Goal: Information Seeking & Learning: Find specific page/section

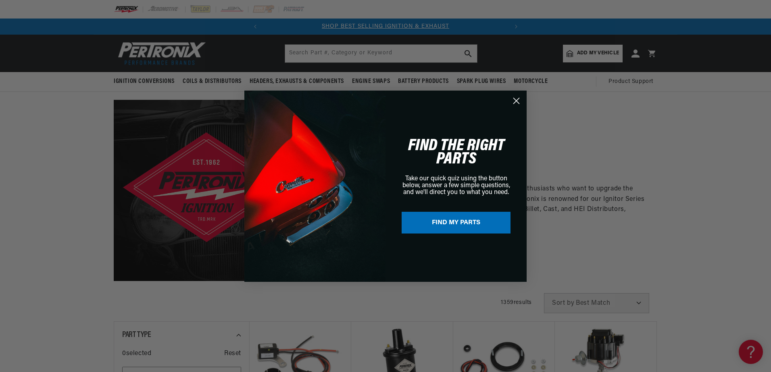
click at [516, 96] on circle "Close dialog" at bounding box center [515, 100] width 13 height 13
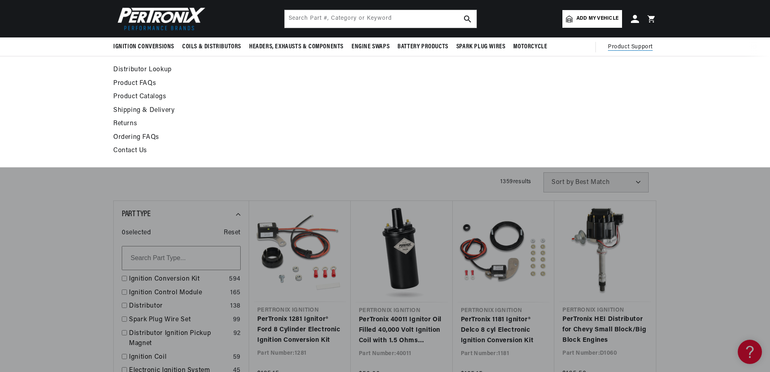
scroll to position [0, 26]
click at [619, 46] on span "Product Support" at bounding box center [630, 47] width 45 height 9
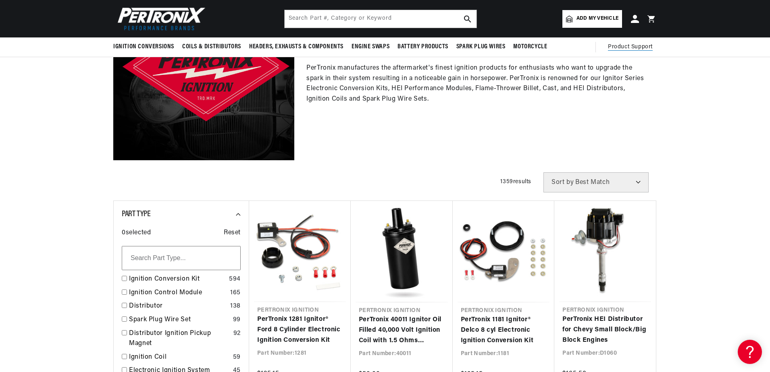
click at [619, 46] on span "Product Support" at bounding box center [630, 47] width 45 height 9
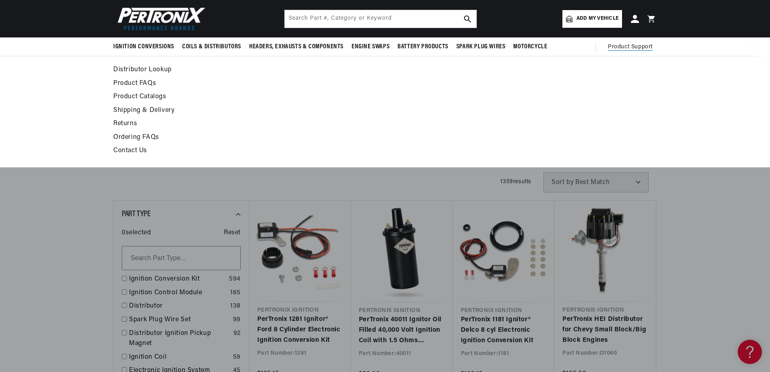
scroll to position [0, 244]
click at [122, 83] on link "Product FAQs" at bounding box center [311, 83] width 396 height 11
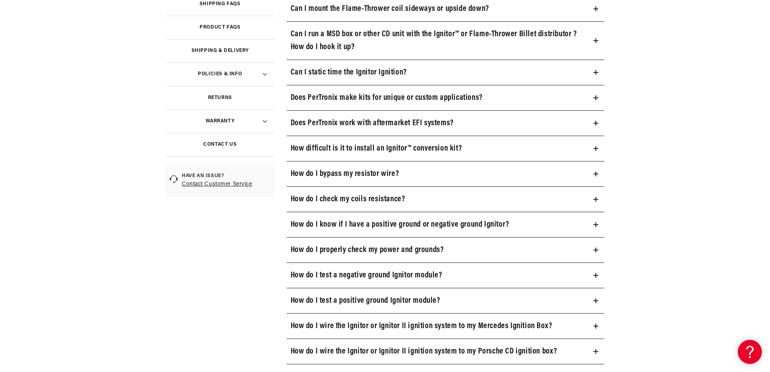
click at [395, 174] on h3 "How do I bypass my resistor wire?" at bounding box center [345, 174] width 108 height 13
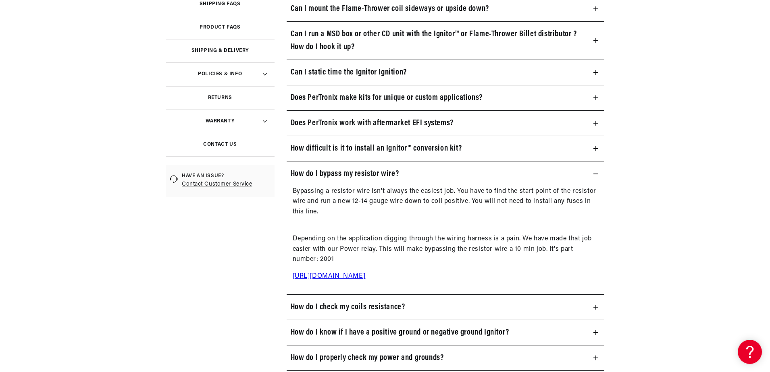
scroll to position [0, 244]
click at [362, 273] on link "[URL][DOMAIN_NAME]" at bounding box center [329, 276] width 73 height 6
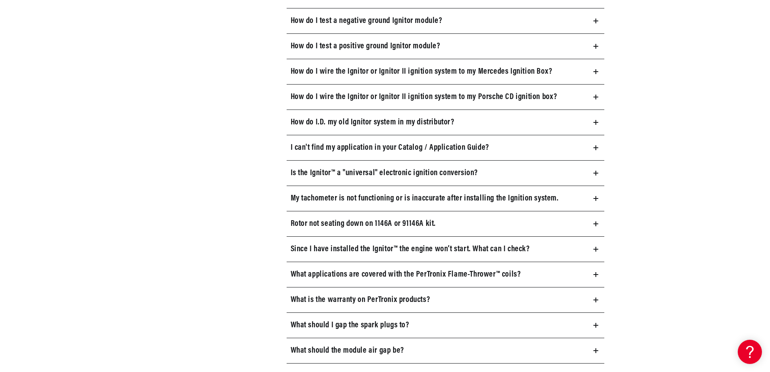
scroll to position [0, 0]
click at [367, 194] on h3 "My tachometer is not functioning or is inaccurate after installing the Ignition…" at bounding box center [425, 198] width 268 height 13
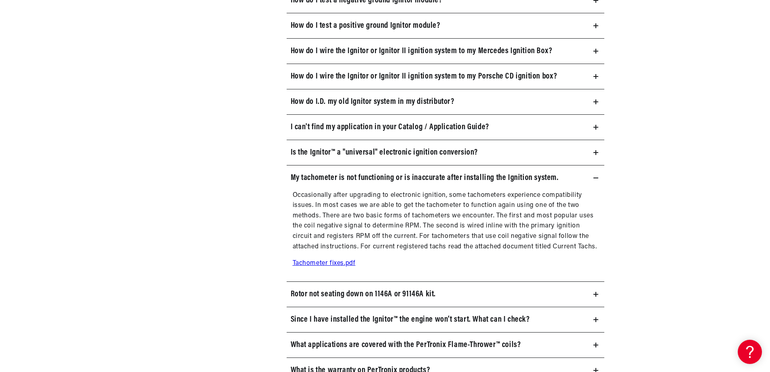
scroll to position [645, 0]
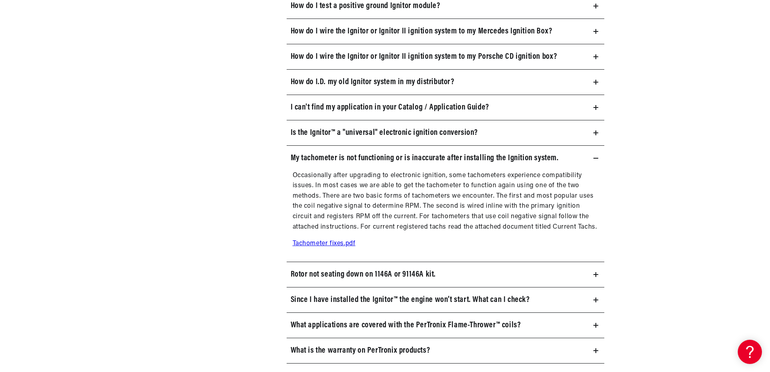
click at [311, 241] on link "Tachometer fixes.pdf" at bounding box center [324, 244] width 63 height 6
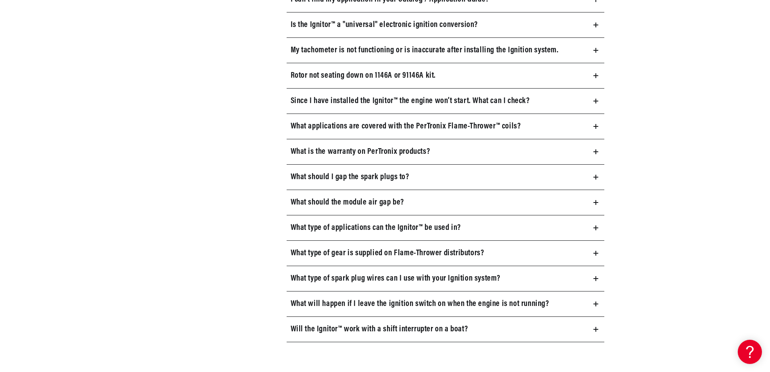
scroll to position [0, 244]
click at [419, 120] on h3 "What applications are covered with the PerTronix Flame-Thrower™ coils?" at bounding box center [406, 126] width 230 height 13
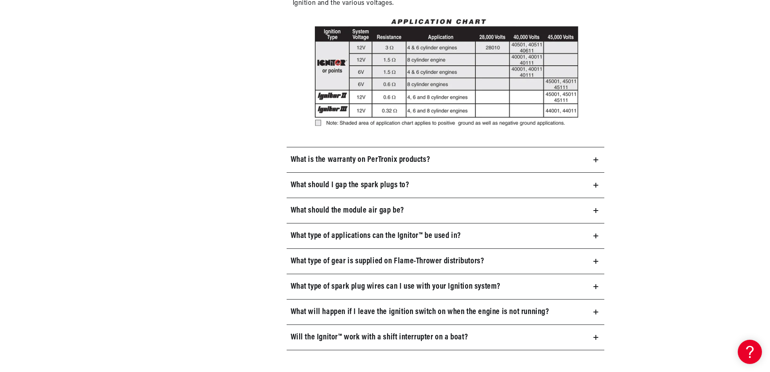
click at [509, 311] on h3 "What will happen if I leave the ignition switch on when the engine is not runni…" at bounding box center [420, 312] width 258 height 13
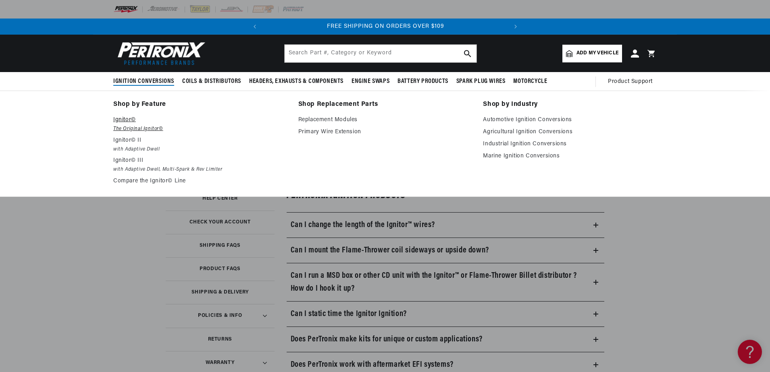
click at [126, 125] on em "The Original Ignitor©" at bounding box center [200, 129] width 174 height 8
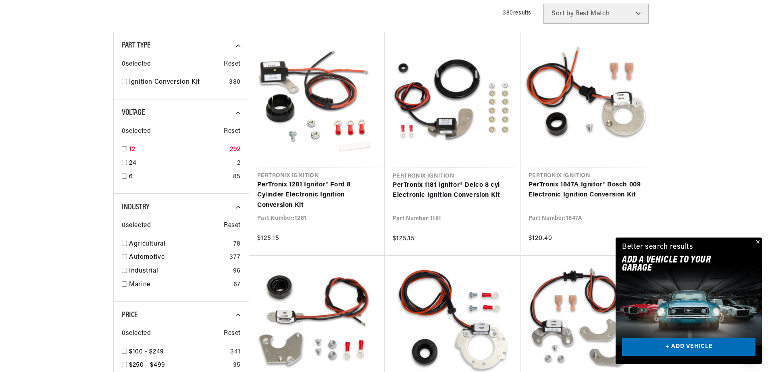
click at [124, 150] on input "checkbox" at bounding box center [124, 148] width 5 height 5
checkbox input "true"
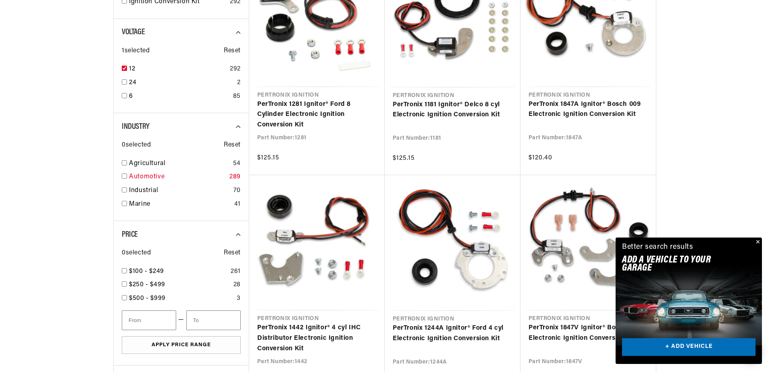
scroll to position [0, 244]
click at [123, 176] on input "checkbox" at bounding box center [124, 176] width 5 height 5
checkbox input "true"
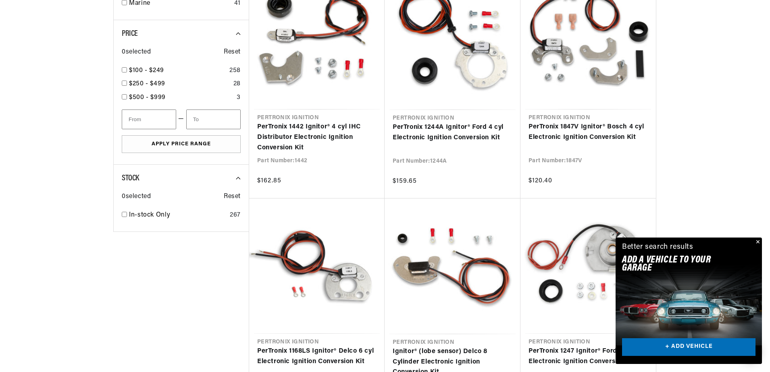
scroll to position [524, 0]
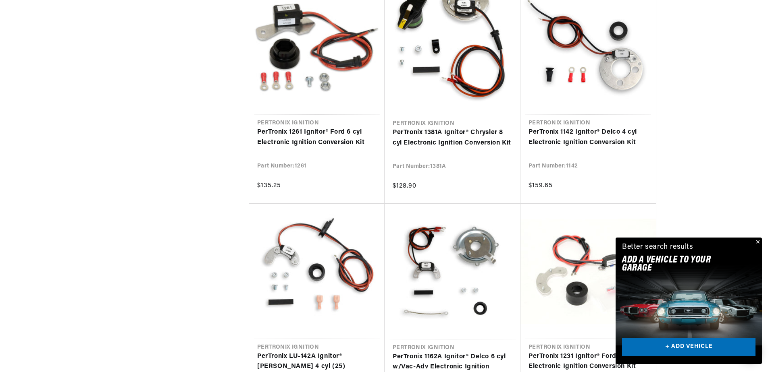
scroll to position [1048, 0]
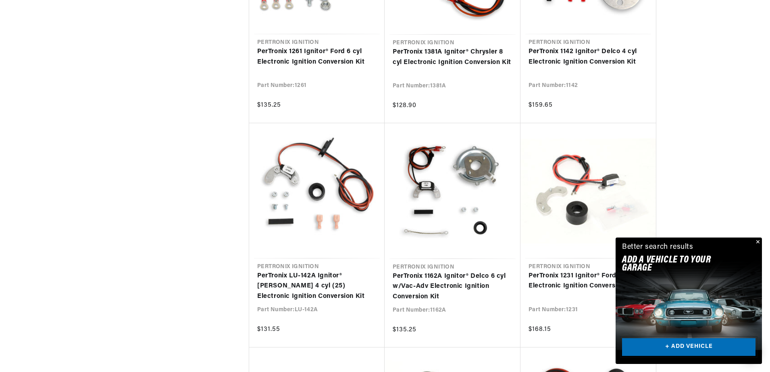
click at [681, 341] on link "+ ADD VEHICLE" at bounding box center [688, 348] width 133 height 18
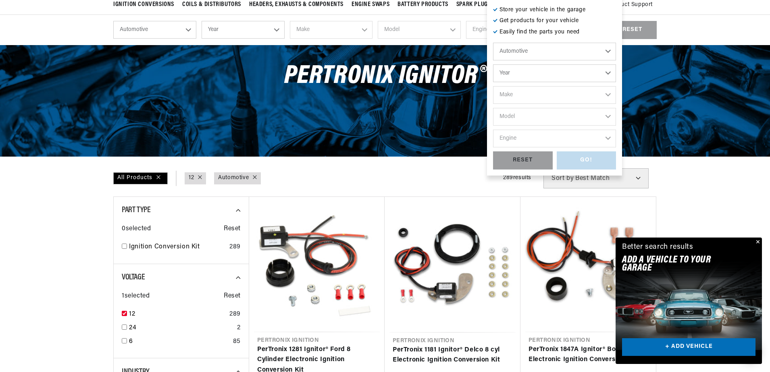
scroll to position [0, 0]
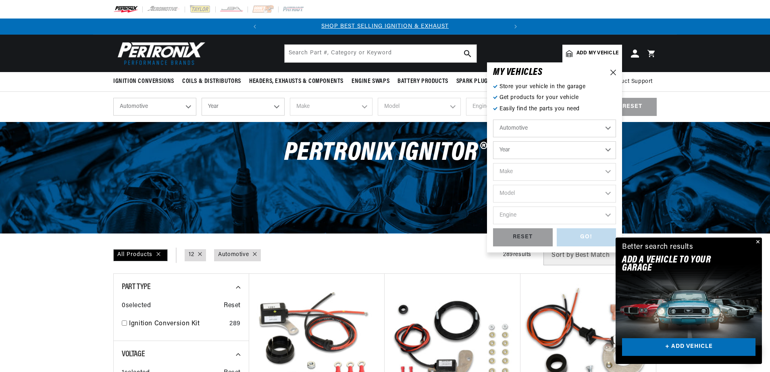
click at [571, 126] on select "Automotive Agricultural Industrial Marine Motorcycle" at bounding box center [554, 129] width 123 height 18
click at [555, 148] on select "Year 2026 2025 2024 2023 2022 2021 2020 2019 2018 2017 2016 2015 2014 2013 2012…" at bounding box center [554, 150] width 123 height 18
click at [540, 145] on select "Year 2026 2025 2024 2023 2022 2021 2020 2019 2018 2017 2016 2015 2014 2013 2012…" at bounding box center [554, 150] width 123 height 18
select select "1970"
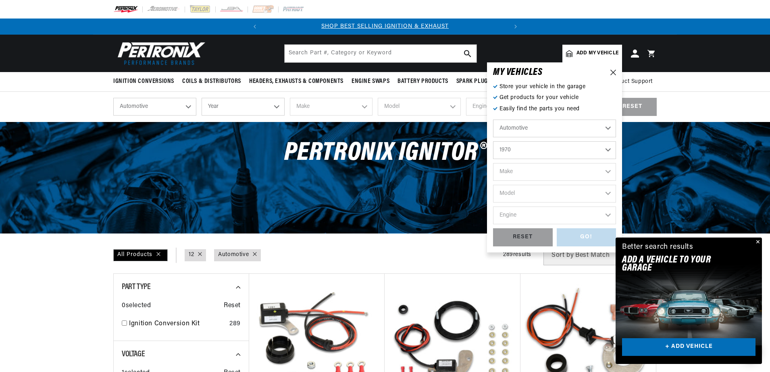
click at [493, 141] on select "Year 2026 2025 2024 2023 2022 2021 2020 2019 2018 2017 2016 2015 2014 2013 2012…" at bounding box center [554, 150] width 123 height 18
select select "1970"
click at [520, 174] on select "Make Alfa Romeo American Motors Aston Martin Audi Austin Austin Healey Avanti B…" at bounding box center [554, 172] width 123 height 18
select select "[GEOGRAPHIC_DATA]"
click at [493, 163] on select "Make Alfa Romeo American Motors Aston Martin Audi Austin Austin Healey Avanti B…" at bounding box center [554, 172] width 123 height 18
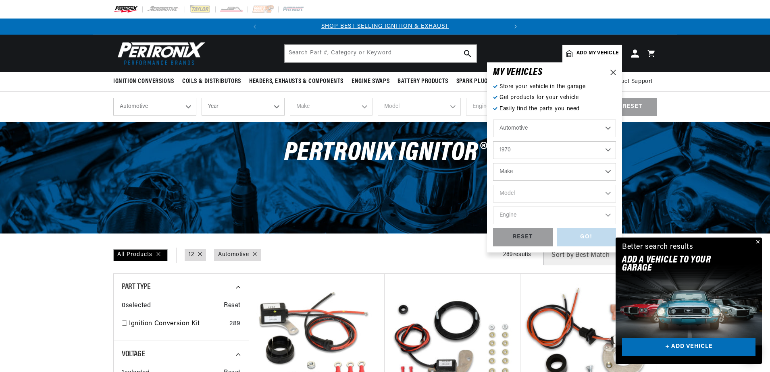
select select "[GEOGRAPHIC_DATA]"
click at [518, 193] on select "Model Barracuda Belvedere Cuda Duster Fury Fury I Fury II Fury III GTX Road Run…" at bounding box center [554, 194] width 123 height 18
select select "Duster"
click at [493, 185] on select "Model Barracuda Belvedere Cuda Duster Fury Fury I Fury II Fury III GTX Road Run…" at bounding box center [554, 194] width 123 height 18
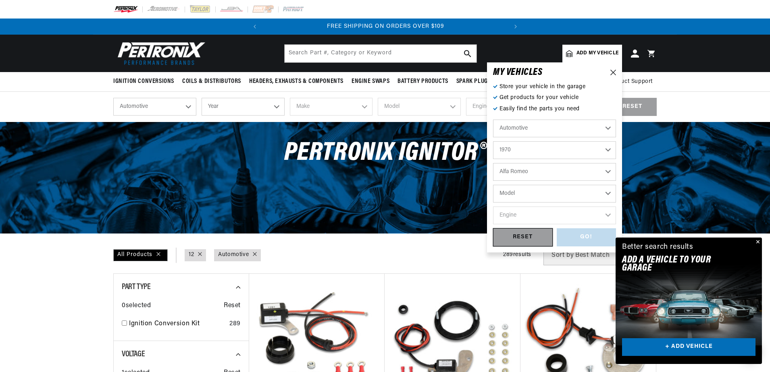
select select "Duster"
click at [519, 217] on select "Engine 198cid / 3.2L 225cid / 3.7L 318cid / 5.2L 340cid / 5.6L" at bounding box center [554, 216] width 123 height 18
select select "340cid-5.6L"
click at [493, 207] on select "Engine 198cid / 3.2L 225cid / 3.7L 318cid / 5.2L 340cid / 5.6L" at bounding box center [554, 216] width 123 height 18
select select "340cid-5.6L"
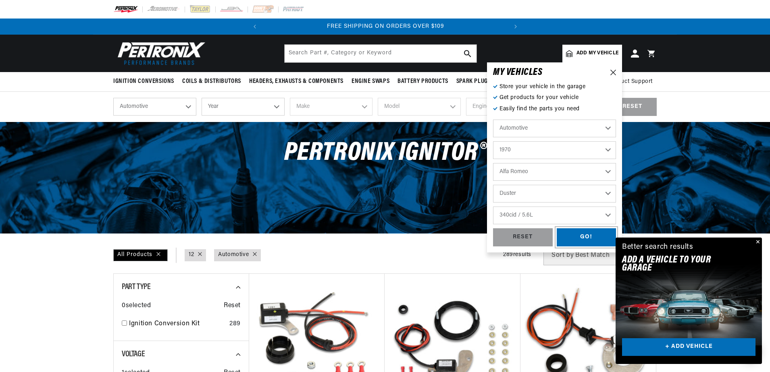
click at [577, 234] on div "GO!" at bounding box center [587, 237] width 60 height 18
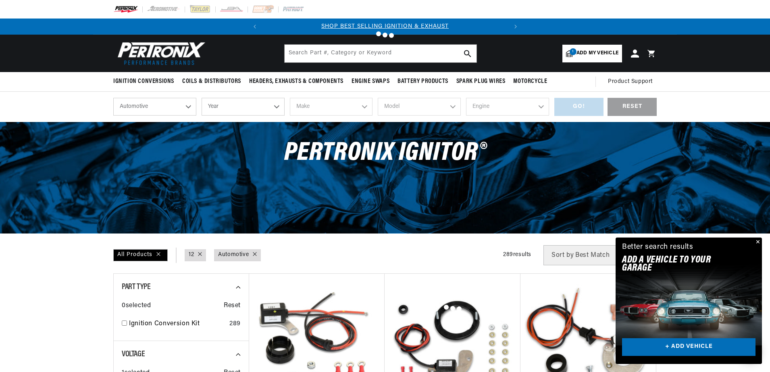
select select "1970"
select select "[GEOGRAPHIC_DATA]"
select select "Duster"
select select "340cid-5.6L"
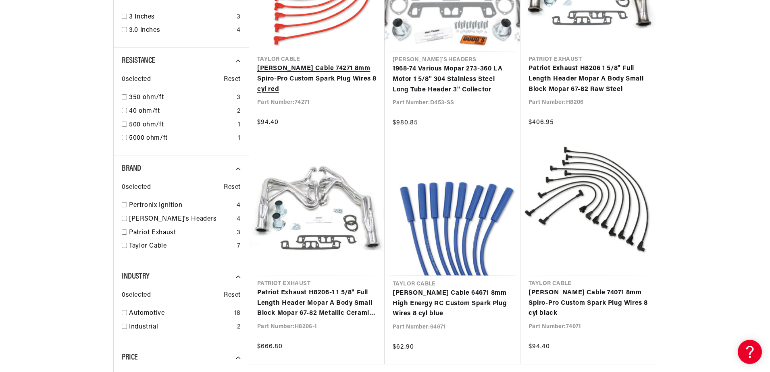
scroll to position [685, 0]
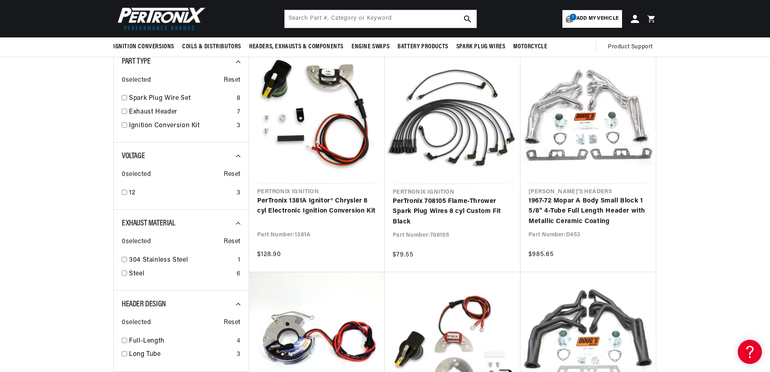
scroll to position [121, 0]
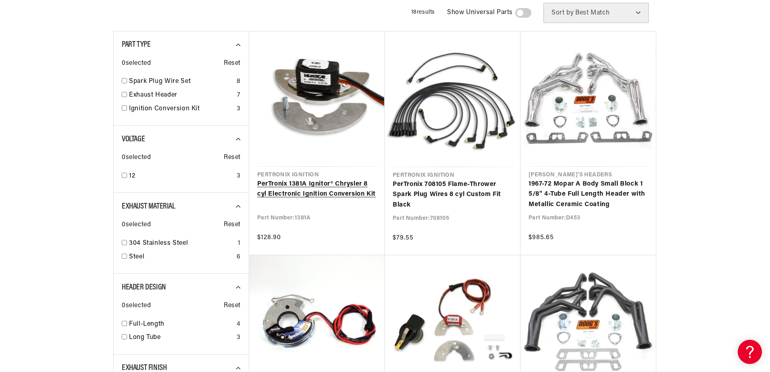
click at [328, 192] on link "PerTronix 1381A Ignitor® Chrysler 8 cyl Electronic Ignition Conversion Kit" at bounding box center [316, 189] width 119 height 21
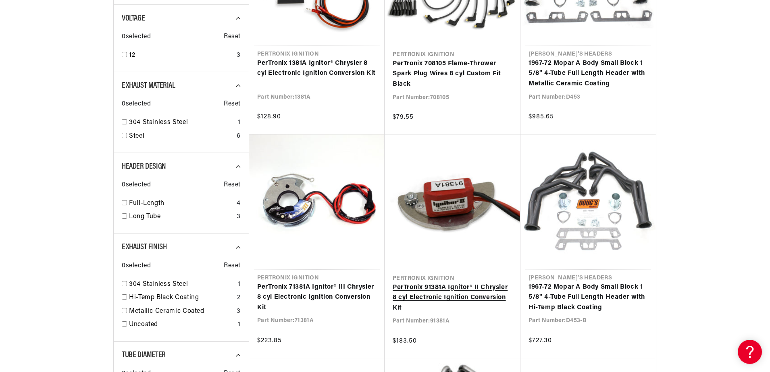
scroll to position [0, 244]
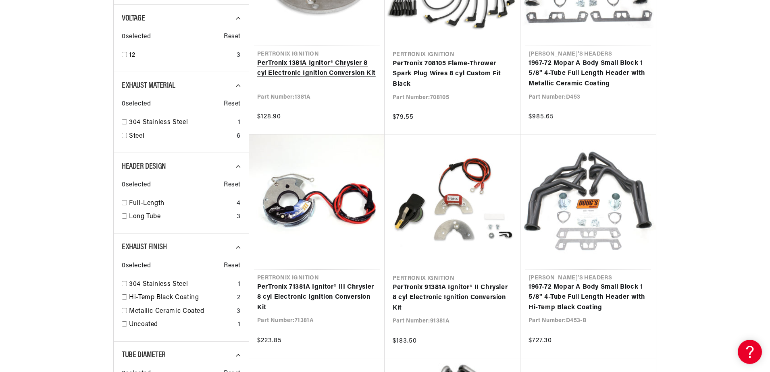
click at [315, 62] on link "PerTronix 1381A Ignitor® Chrysler 8 cyl Electronic Ignition Conversion Kit" at bounding box center [316, 68] width 119 height 21
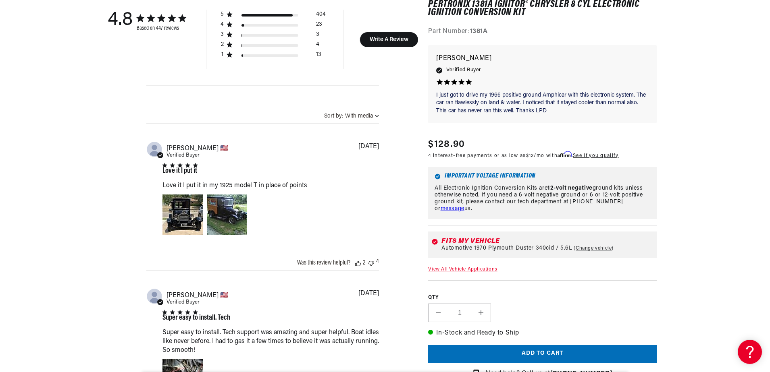
scroll to position [0, 244]
